Goal: Task Accomplishment & Management: Use online tool/utility

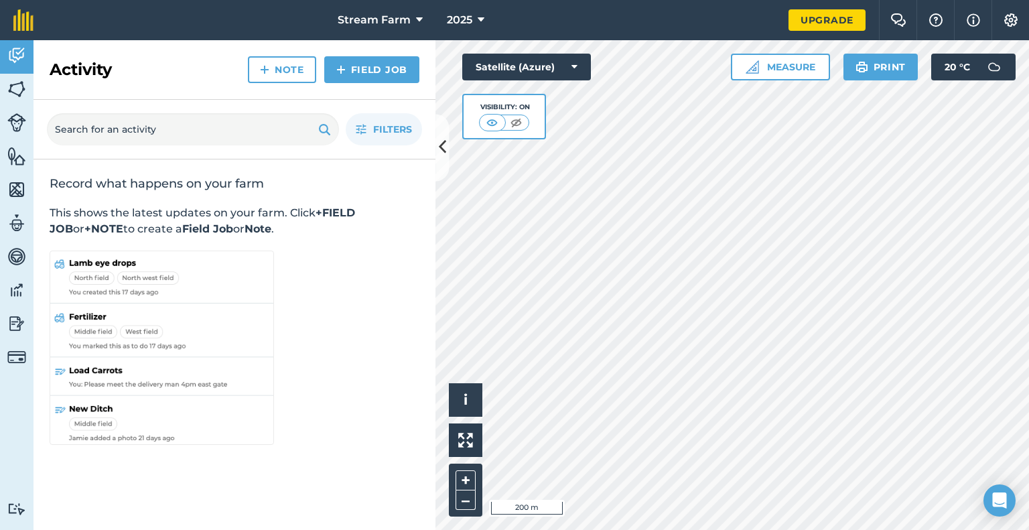
click at [987, 0] on html "Stream Farm 2025 Upgrade Farm Chat Help Info Settings Map printing is not avail…" at bounding box center [514, 265] width 1029 height 530
click at [970, 0] on html "Stream Farm 2025 Upgrade Farm Chat Help Info Settings Map printing is not avail…" at bounding box center [514, 265] width 1029 height 530
click at [8, 159] on img at bounding box center [16, 156] width 19 height 20
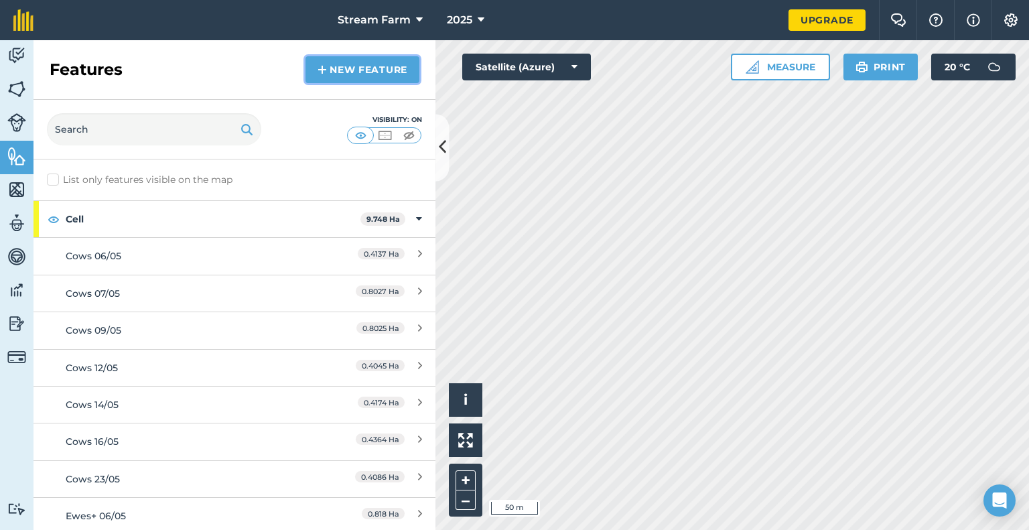
click at [352, 64] on link "New feature" at bounding box center [362, 69] width 114 height 27
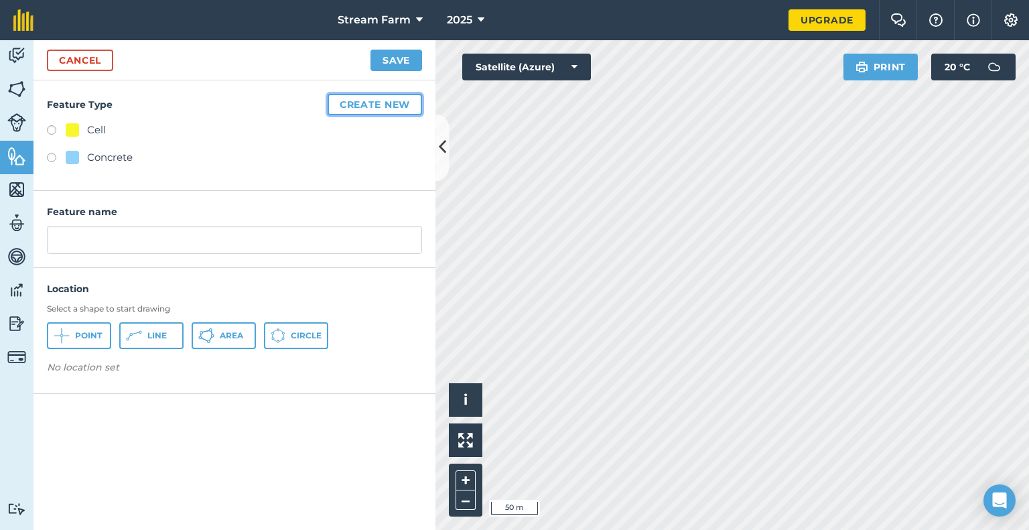
click at [387, 110] on button "Create new" at bounding box center [375, 104] width 94 height 21
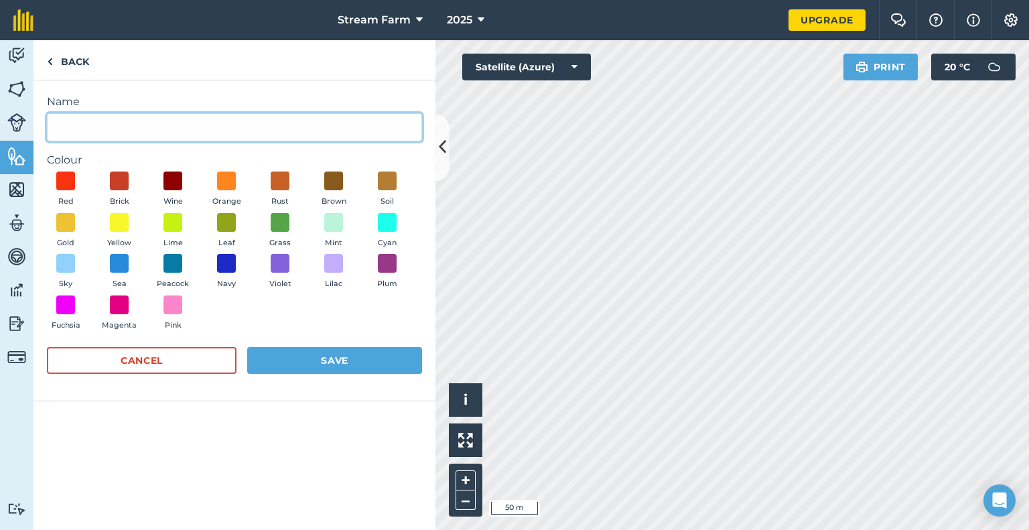
click at [103, 131] on input "Name" at bounding box center [234, 127] width 375 height 28
type input "Gate"
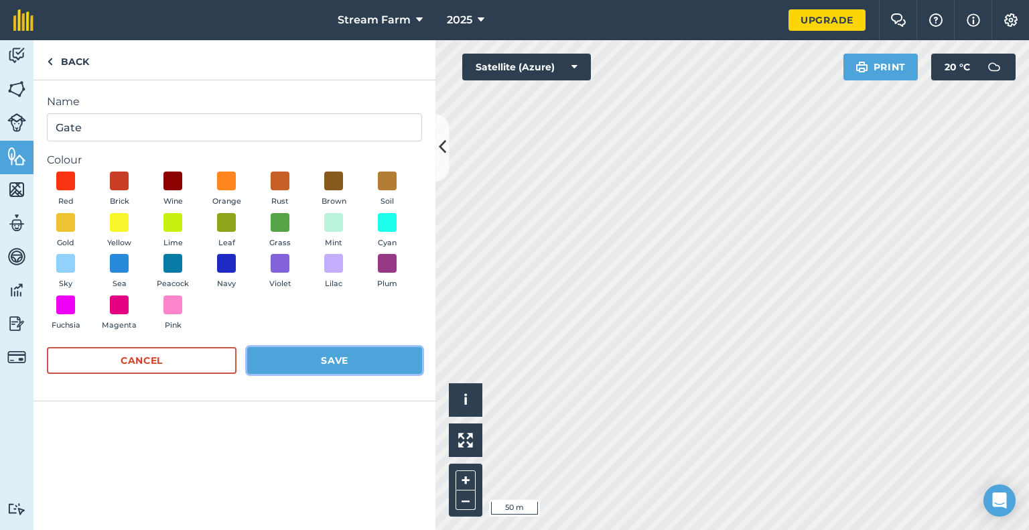
click at [319, 356] on button "Save" at bounding box center [334, 360] width 175 height 27
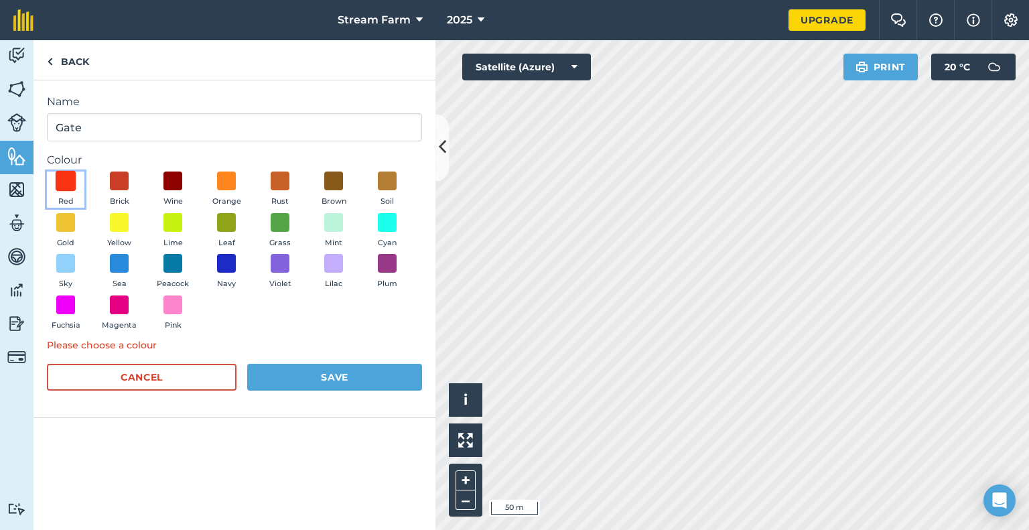
click at [64, 176] on span at bounding box center [66, 181] width 21 height 21
click at [335, 376] on button "Save" at bounding box center [334, 377] width 175 height 27
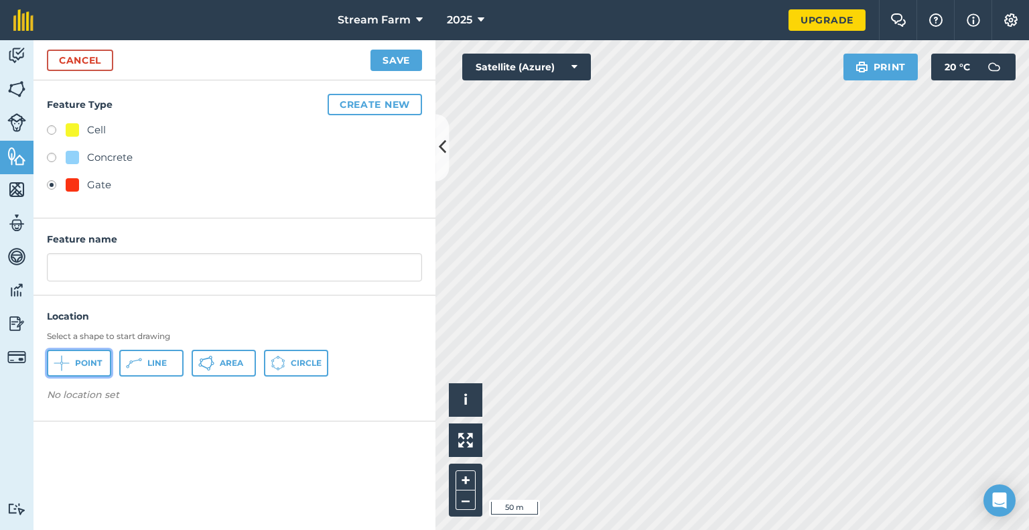
click at [77, 360] on span "Point" at bounding box center [88, 363] width 27 height 11
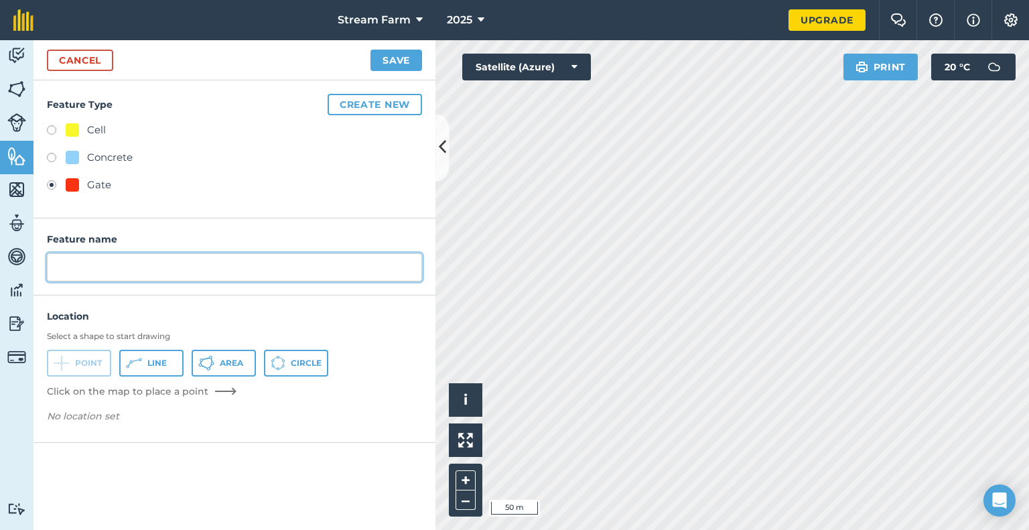
click at [137, 278] on input "text" at bounding box center [234, 267] width 375 height 28
type input "G"
type input "1"
click at [383, 107] on button "Create new" at bounding box center [375, 104] width 94 height 21
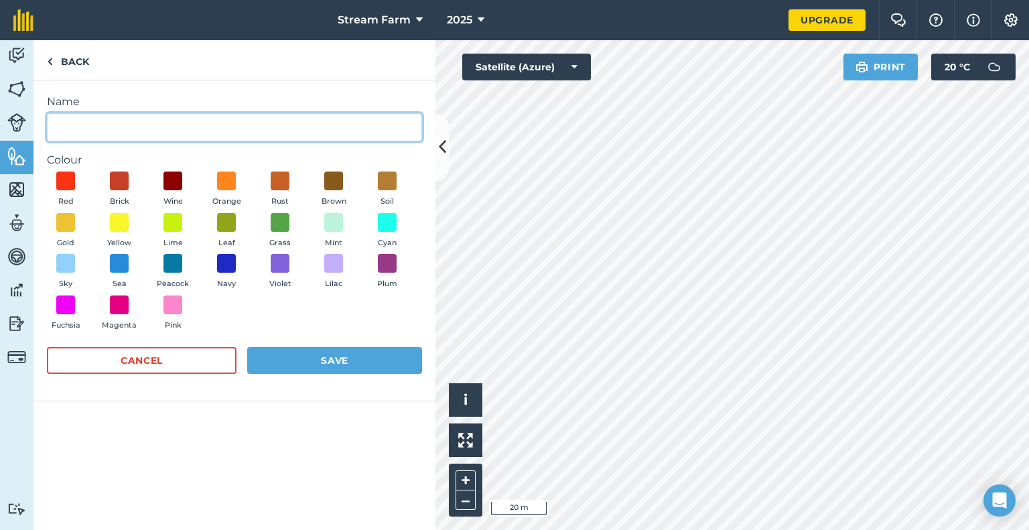
click at [307, 131] on input "Name" at bounding box center [234, 127] width 375 height 28
type input "1"
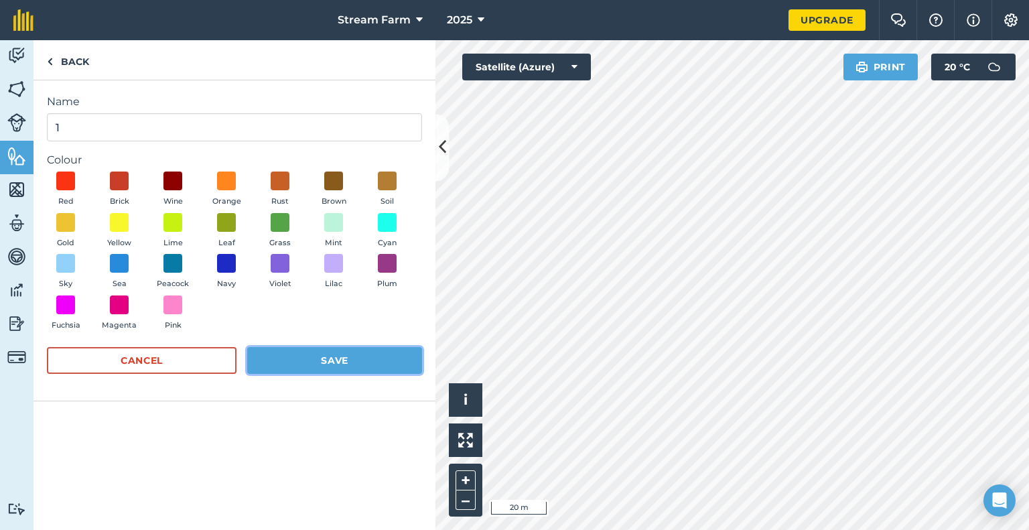
click at [376, 356] on button "Save" at bounding box center [334, 360] width 175 height 27
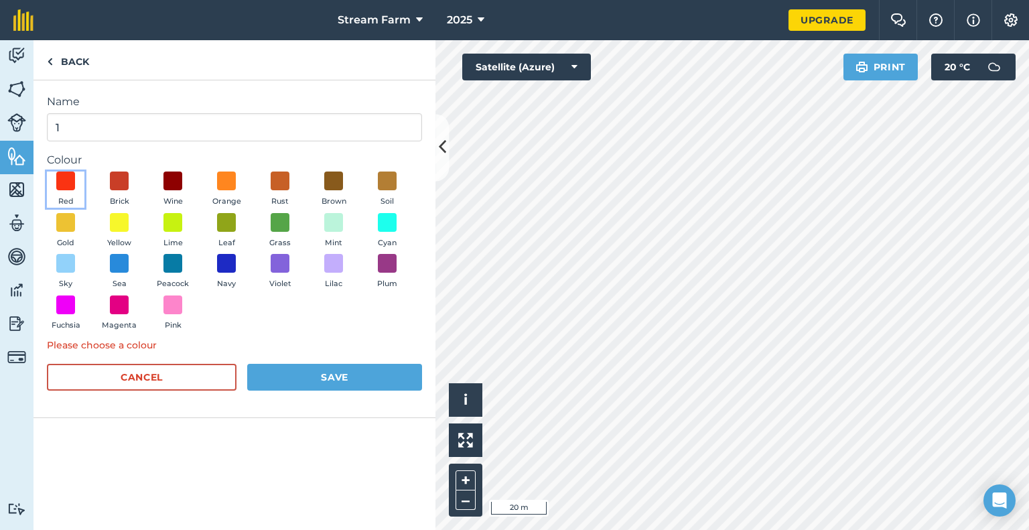
click at [53, 179] on button "Red" at bounding box center [66, 189] width 38 height 36
click at [360, 371] on button "Save" at bounding box center [334, 377] width 175 height 27
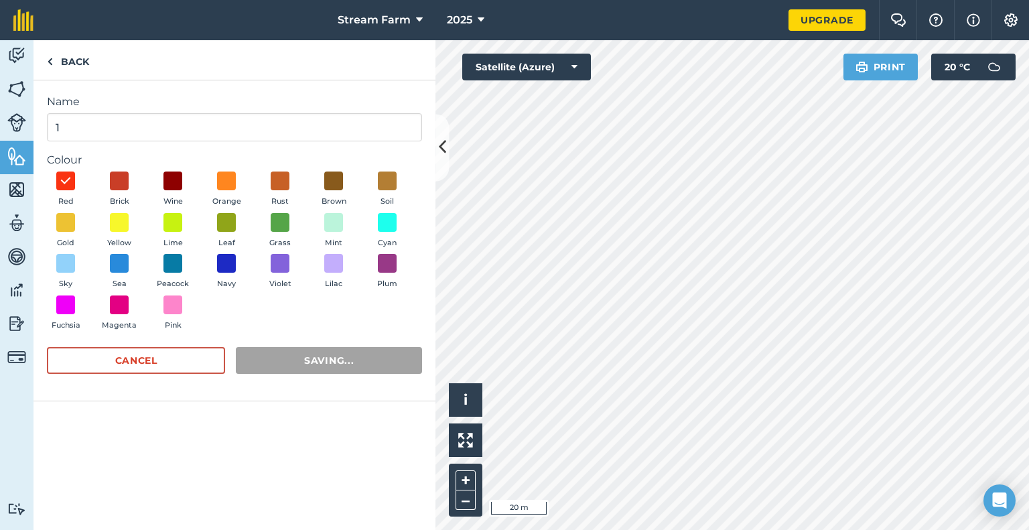
radio input "false"
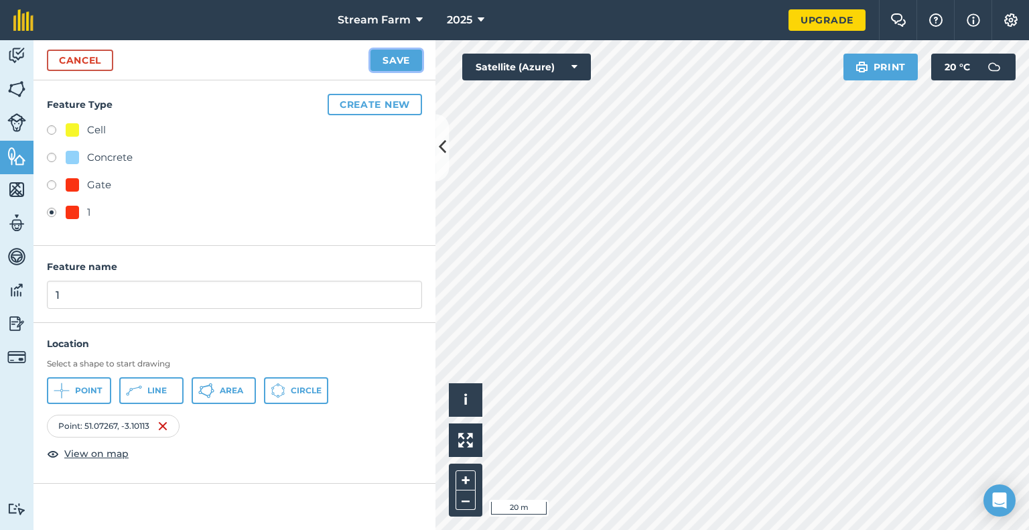
click at [403, 62] on button "Save" at bounding box center [396, 60] width 52 height 21
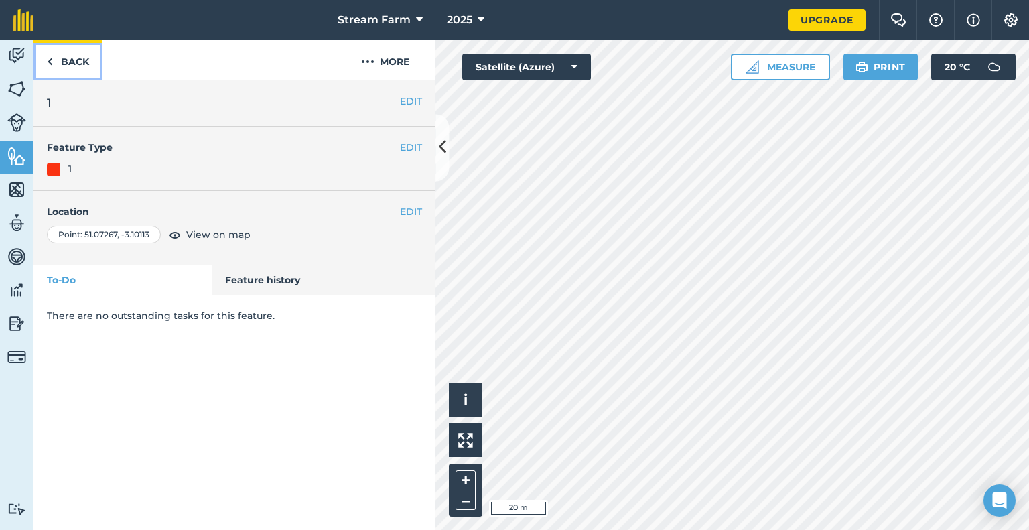
click at [54, 55] on link "Back" at bounding box center [67, 60] width 69 height 40
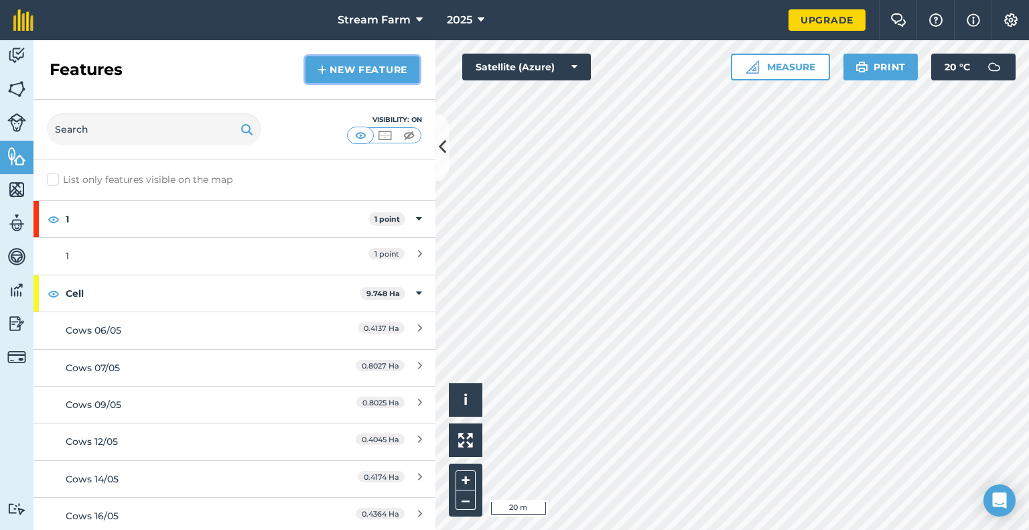
click at [348, 65] on link "New feature" at bounding box center [362, 69] width 114 height 27
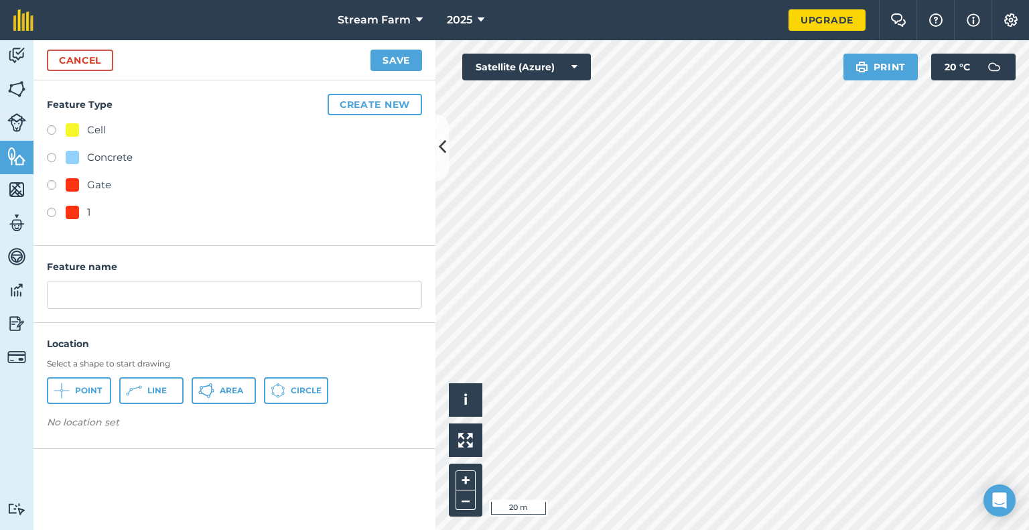
click at [50, 188] on label at bounding box center [56, 186] width 19 height 13
radio input "true"
click at [115, 294] on input "Gate" at bounding box center [234, 295] width 375 height 28
type input "Gate2"
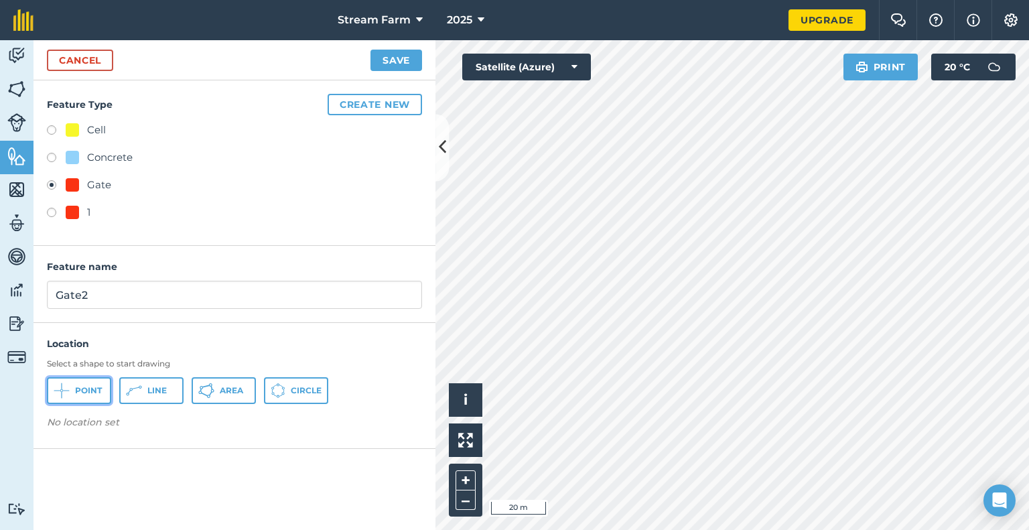
click at [78, 377] on button "Point" at bounding box center [79, 390] width 64 height 27
click at [398, 69] on button "Save" at bounding box center [396, 60] width 52 height 21
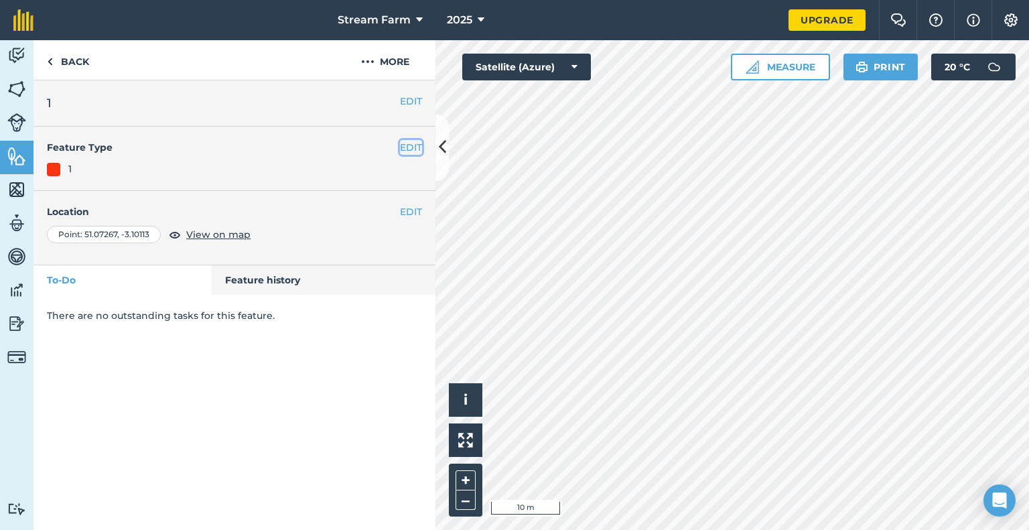
click at [403, 144] on button "EDIT" at bounding box center [411, 147] width 22 height 15
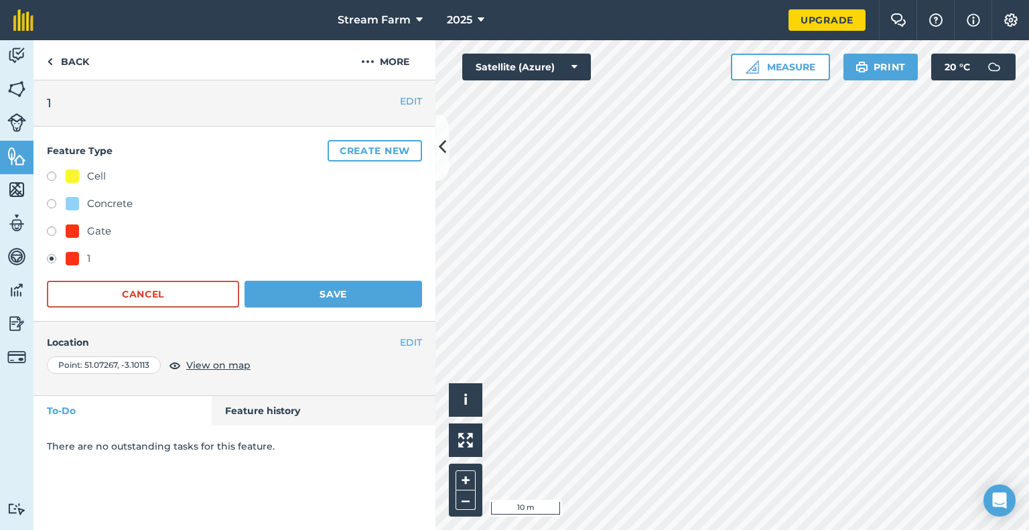
click at [62, 226] on label at bounding box center [56, 232] width 19 height 13
radio input "true"
radio input "false"
click at [62, 226] on label at bounding box center [56, 232] width 19 height 13
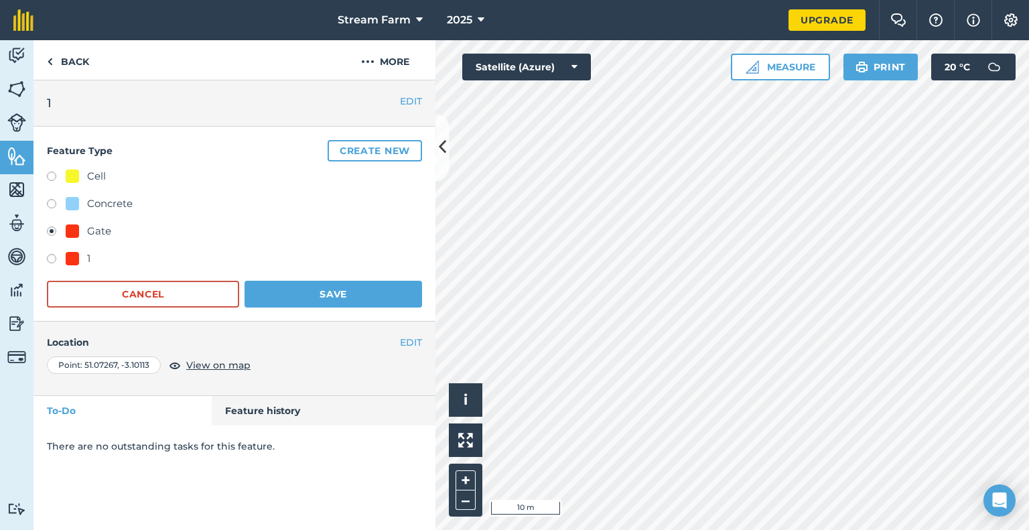
click at [418, 106] on button "EDIT" at bounding box center [411, 101] width 22 height 15
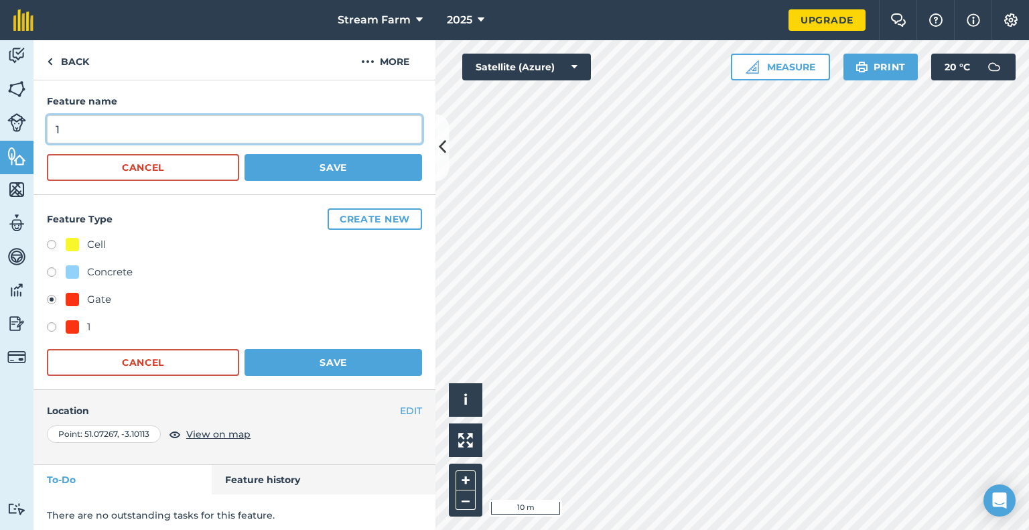
drag, startPoint x: 64, startPoint y: 131, endPoint x: 9, endPoint y: 121, distance: 55.3
click at [9, 121] on div "Activity Fields Livestock Features Maps Team Vehicles Data Reporting Billing Tu…" at bounding box center [514, 285] width 1029 height 490
type input "Gate1"
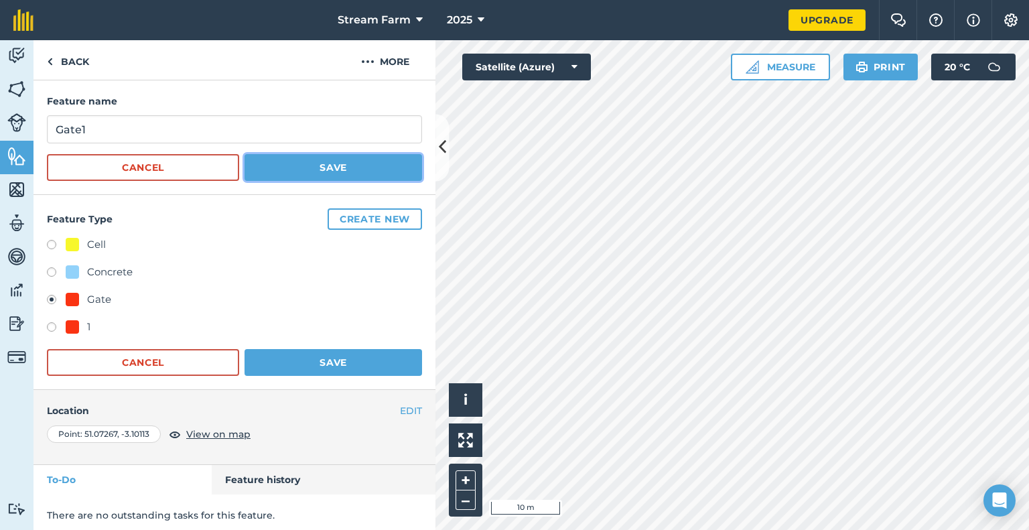
click at [281, 167] on button "Save" at bounding box center [334, 167] width 178 height 27
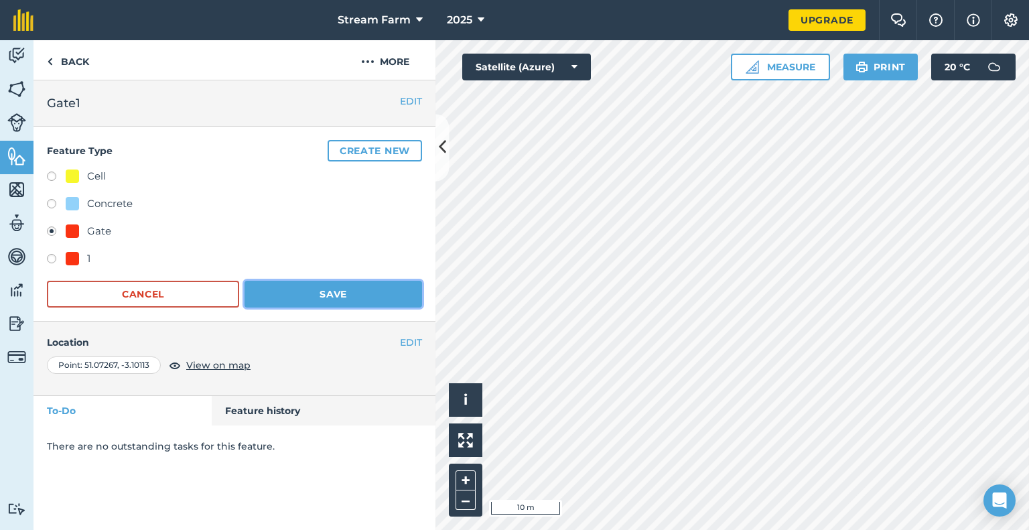
click at [305, 289] on button "Save" at bounding box center [334, 294] width 178 height 27
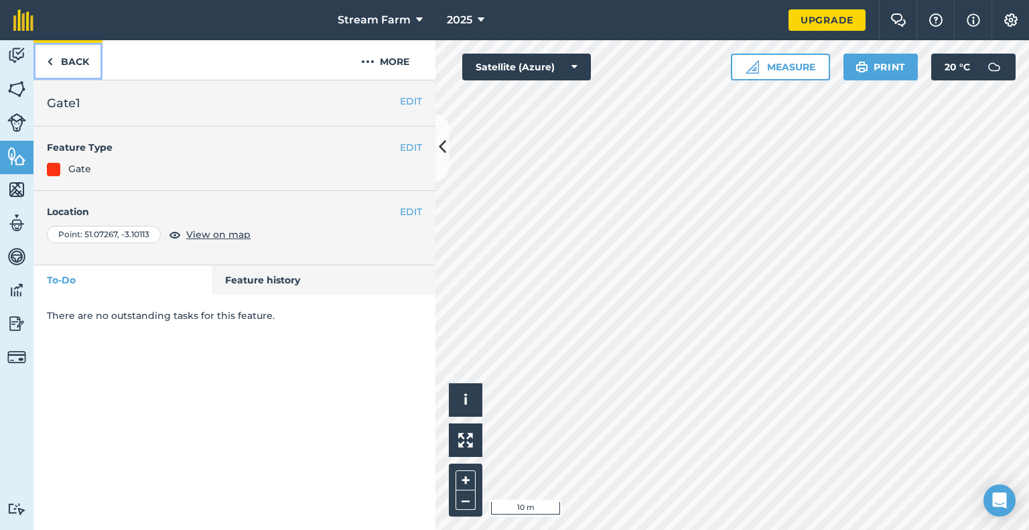
click at [57, 56] on link "Back" at bounding box center [67, 60] width 69 height 40
click at [77, 56] on link "Back" at bounding box center [67, 60] width 69 height 40
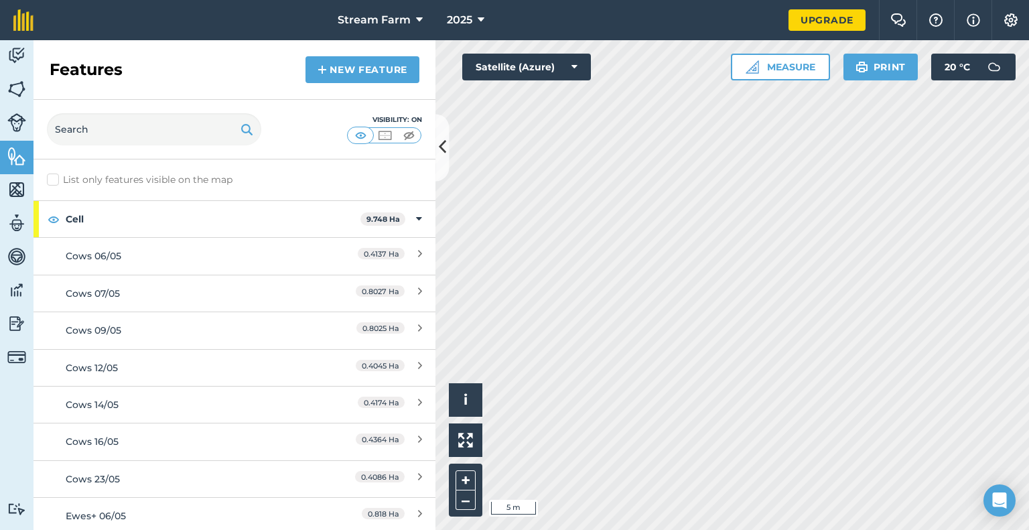
click at [330, 85] on div "Features New feature" at bounding box center [234, 70] width 402 height 60
click at [308, 62] on link "New feature" at bounding box center [362, 69] width 114 height 27
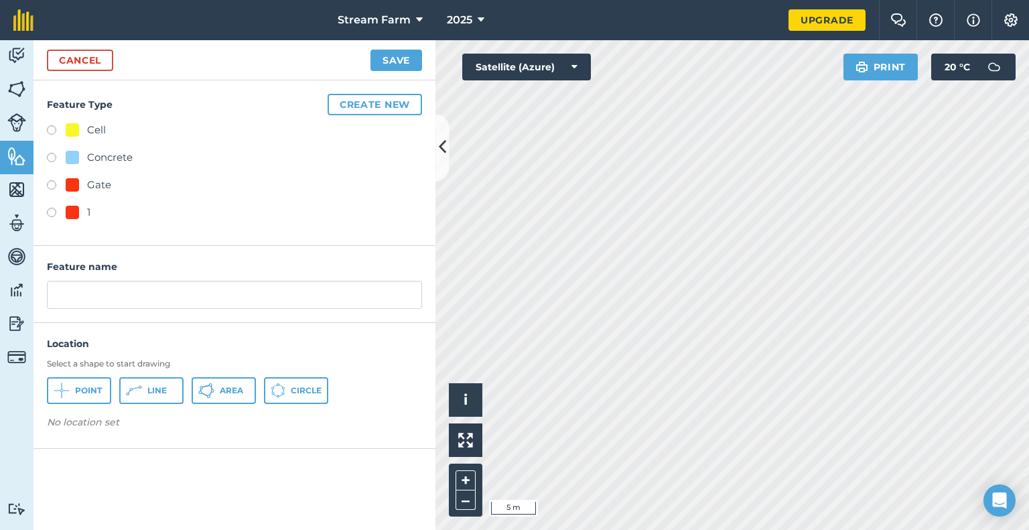
click at [102, 182] on div "Gate" at bounding box center [99, 185] width 24 height 16
radio input "true"
click at [96, 297] on input "Gate" at bounding box center [234, 295] width 375 height 28
type input "Gate3"
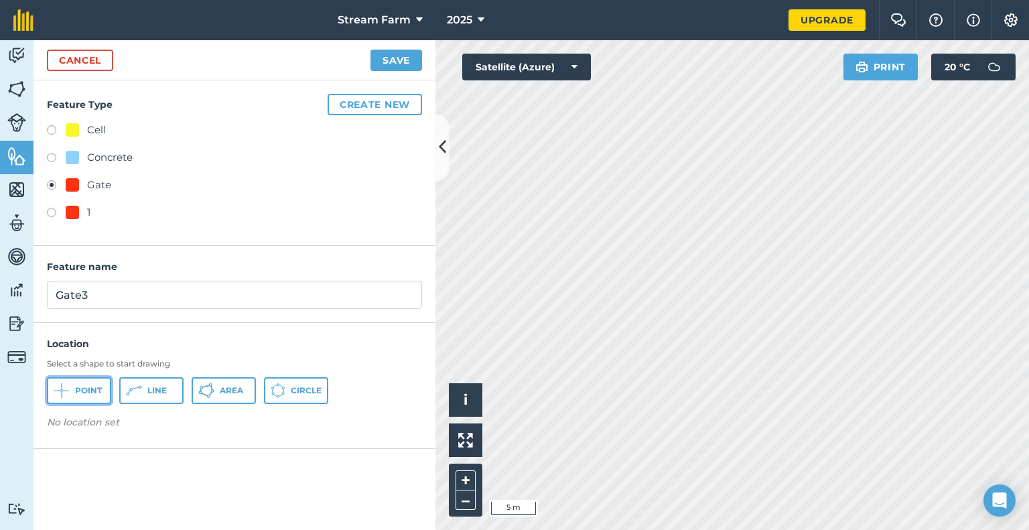
click at [80, 386] on span "Point" at bounding box center [88, 390] width 27 height 11
click at [409, 60] on button "Save" at bounding box center [396, 60] width 52 height 21
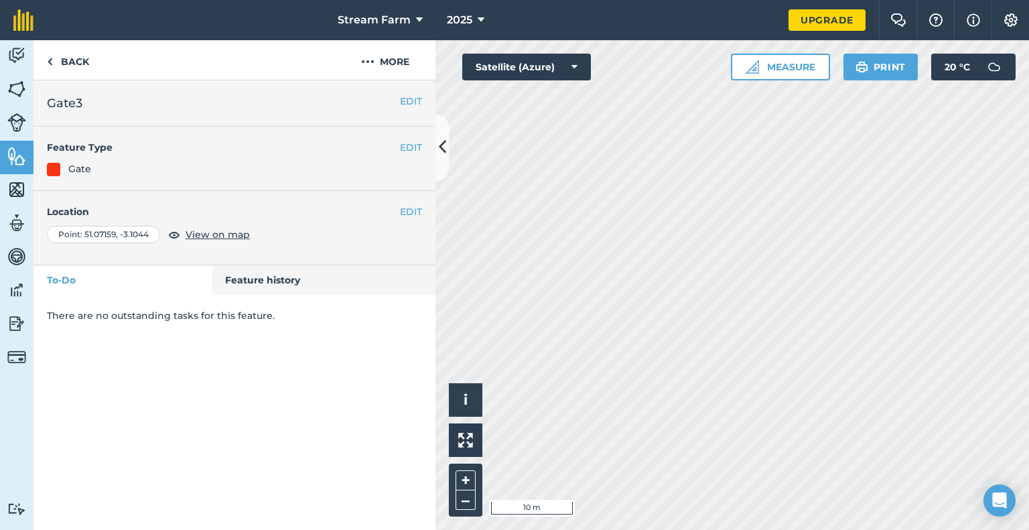
click at [345, 458] on div "Activity Fields Livestock Features Maps Team Vehicles Data Reporting Billing Tu…" at bounding box center [514, 285] width 1029 height 490
click at [77, 54] on link "Back" at bounding box center [67, 60] width 69 height 40
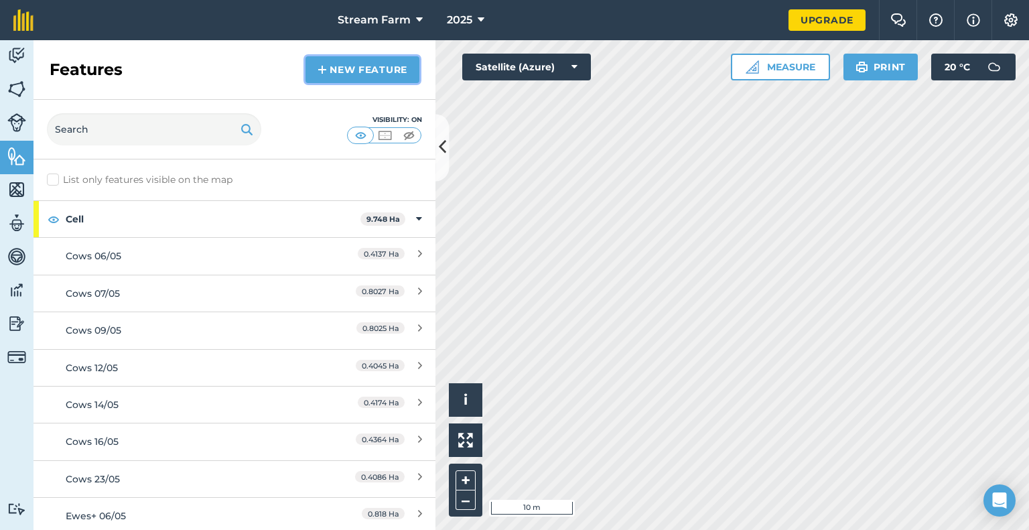
click at [374, 72] on link "New feature" at bounding box center [362, 69] width 114 height 27
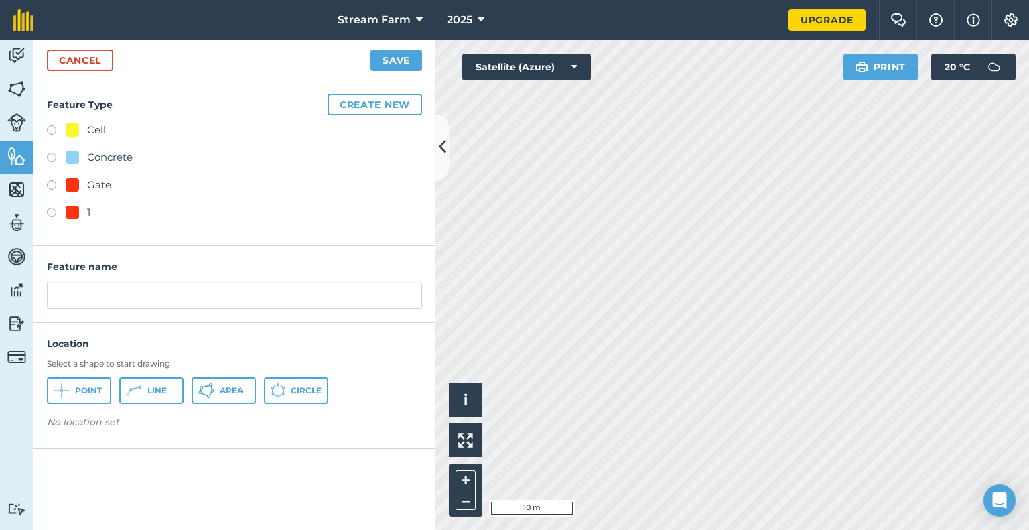
click at [76, 190] on div at bounding box center [72, 184] width 13 height 13
radio input "true"
click at [99, 290] on input "Gate" at bounding box center [234, 295] width 375 height 28
type input "Gate4"
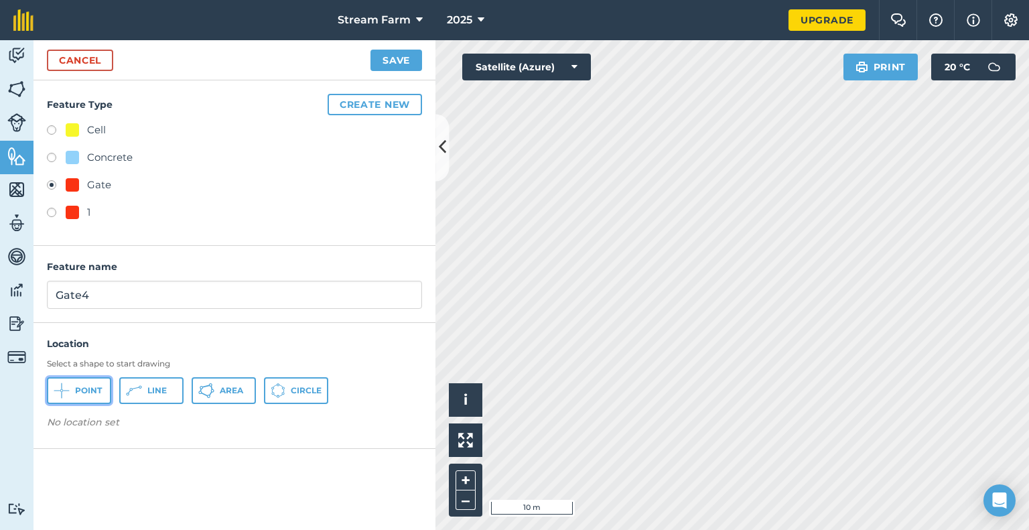
click at [75, 393] on span "Point" at bounding box center [88, 390] width 27 height 11
click at [382, 58] on button "Save" at bounding box center [396, 60] width 52 height 21
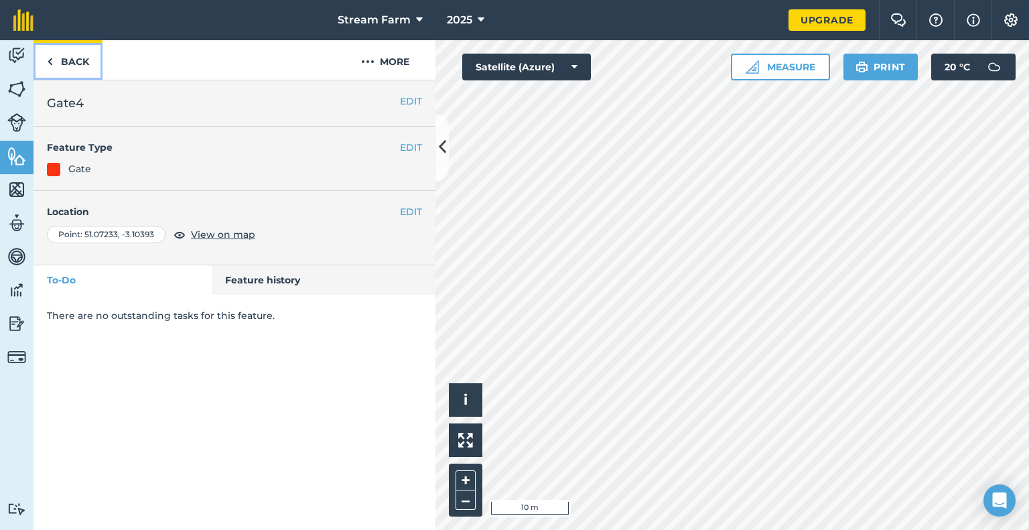
click at [78, 56] on link "Back" at bounding box center [67, 60] width 69 height 40
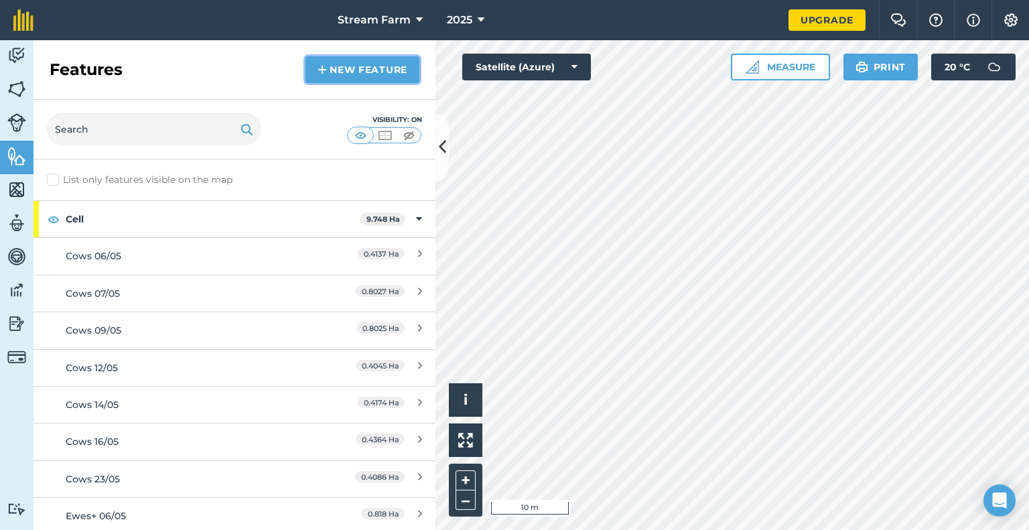
click at [328, 68] on link "New feature" at bounding box center [362, 69] width 114 height 27
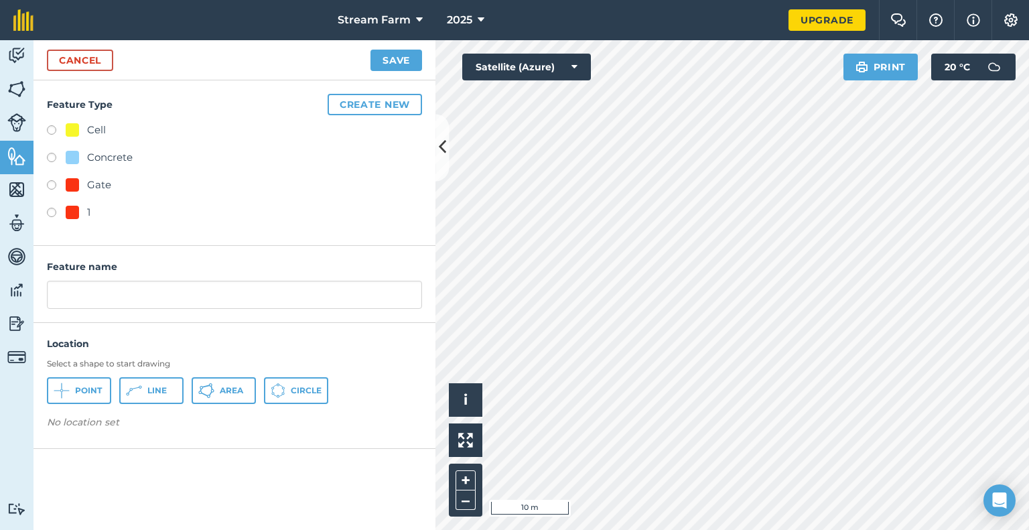
click at [96, 184] on div "Gate" at bounding box center [99, 185] width 24 height 16
radio input "true"
click at [101, 294] on input "Gate" at bounding box center [234, 295] width 375 height 28
type input "Gate5"
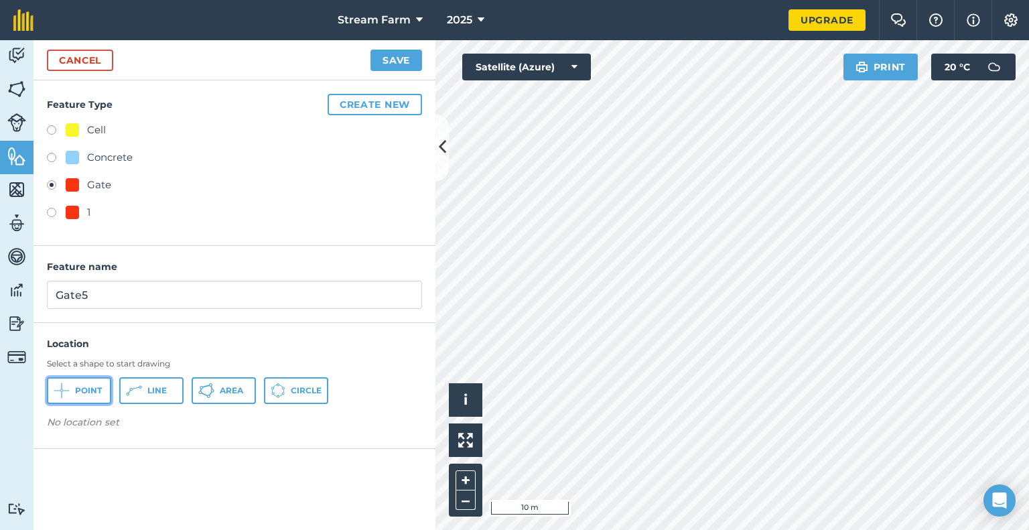
click at [70, 391] on button "Point" at bounding box center [79, 390] width 64 height 27
click at [415, 66] on button "Save" at bounding box center [396, 60] width 52 height 21
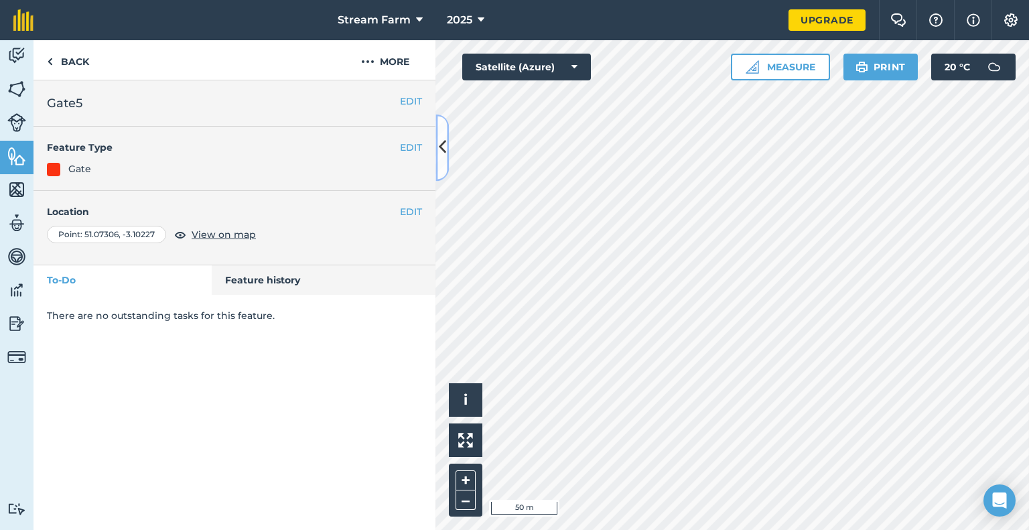
click at [441, 159] on button at bounding box center [441, 147] width 13 height 67
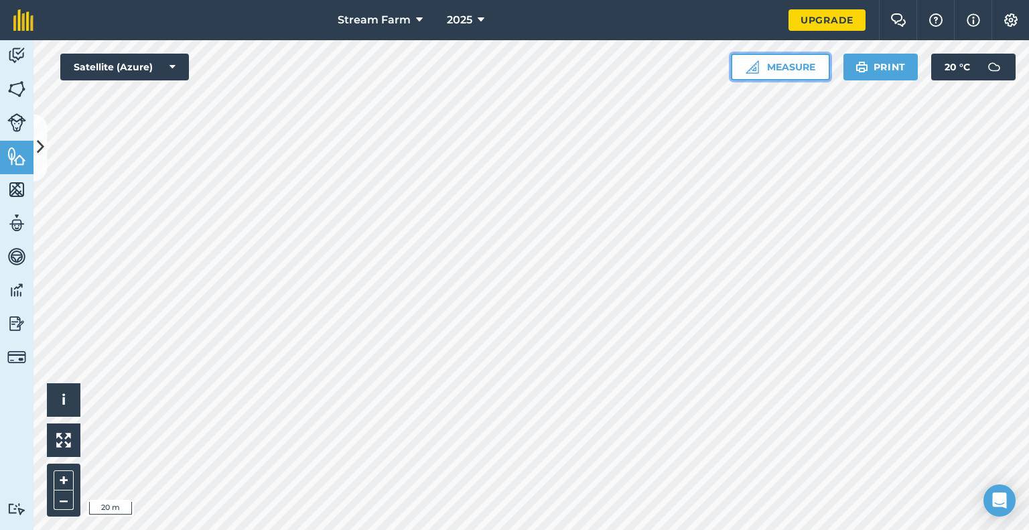
click at [772, 66] on button "Measure" at bounding box center [780, 67] width 99 height 27
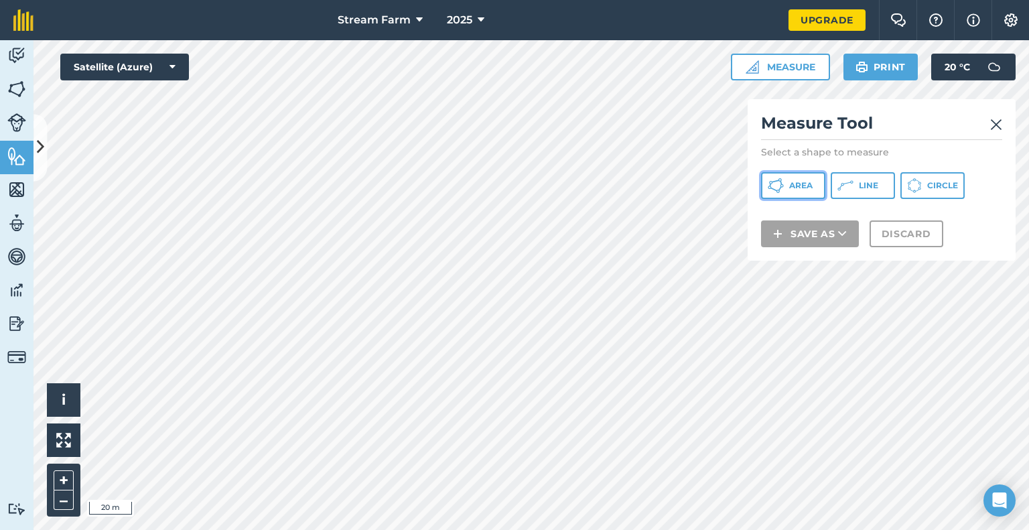
click at [766, 182] on button "Area" at bounding box center [793, 185] width 64 height 27
drag, startPoint x: 997, startPoint y: 127, endPoint x: 997, endPoint y: 119, distance: 8.1
click at [997, 119] on img at bounding box center [996, 125] width 12 height 16
